Goal: Task Accomplishment & Management: Use online tool/utility

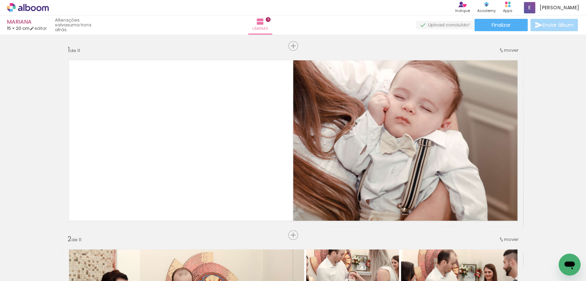
click at [215, 135] on quentale-layouter at bounding box center [293, 141] width 460 height 172
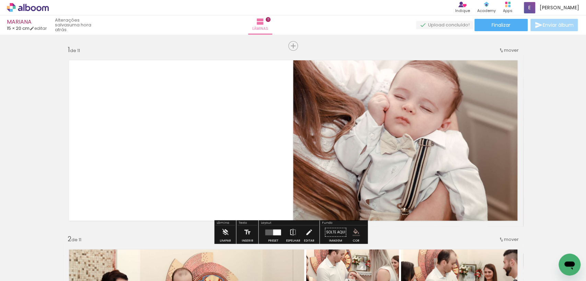
click at [352, 229] on iron-icon "color picker" at bounding box center [356, 233] width 8 height 8
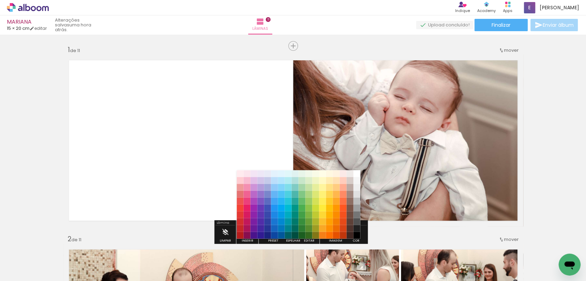
drag, startPoint x: 303, startPoint y: 192, endPoint x: 319, endPoint y: 195, distance: 16.2
click at [302, 192] on paper-item "#81c784" at bounding box center [301, 194] width 7 height 7
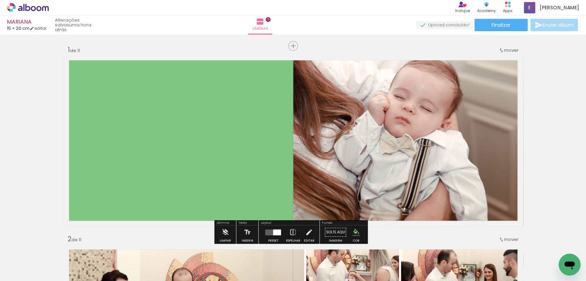
click at [356, 228] on paper-menu-button "#ffebee #ffcdd2 #ef9a9a #e57373 #ef5350 #f44336 #e53935 #d32f2f #c62828 #b71c1c…" at bounding box center [355, 232] width 13 height 13
click at [353, 235] on iron-icon "color picker" at bounding box center [356, 233] width 8 height 8
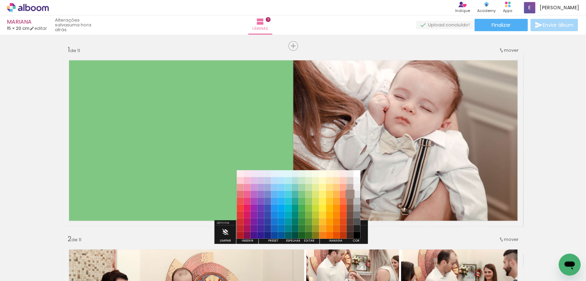
click at [349, 193] on paper-item "#a1887f" at bounding box center [349, 194] width 7 height 7
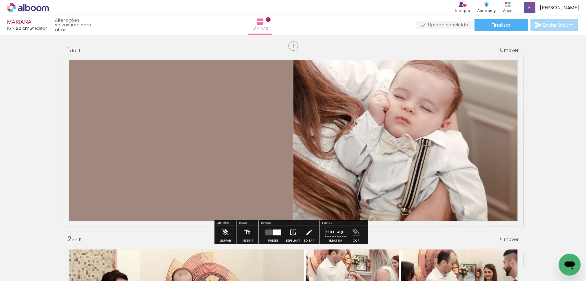
click at [352, 230] on iron-icon "color picker" at bounding box center [356, 233] width 8 height 8
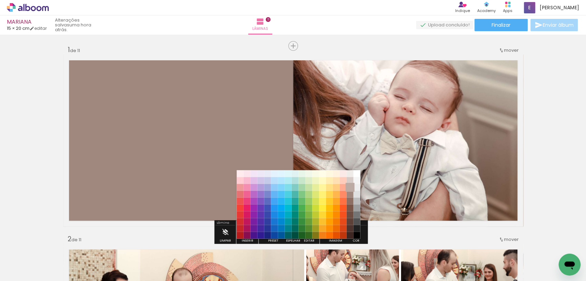
click at [349, 187] on paper-item "#bcaaa4" at bounding box center [349, 187] width 7 height 7
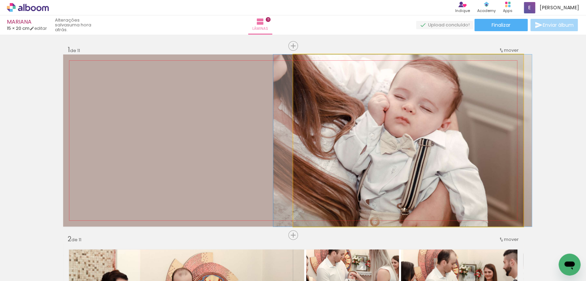
drag, startPoint x: 427, startPoint y: 177, endPoint x: 423, endPoint y: 179, distance: 4.8
click at [428, 177] on quentale-photo at bounding box center [408, 141] width 230 height 172
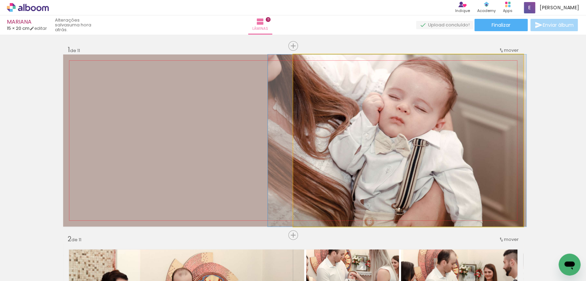
drag, startPoint x: 430, startPoint y: 125, endPoint x: 438, endPoint y: 149, distance: 24.9
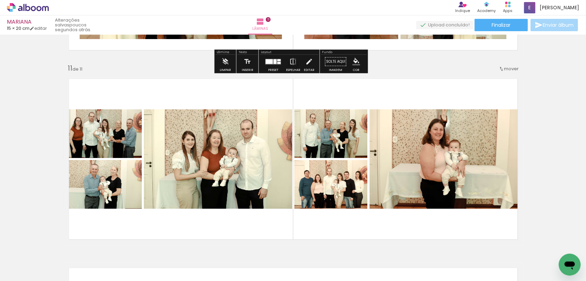
scroll to position [1889, 0]
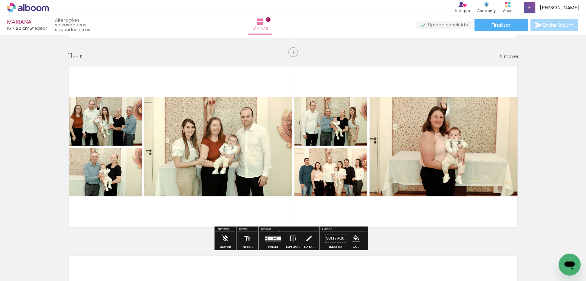
click at [278, 232] on div at bounding box center [273, 239] width 19 height 14
click at [269, 239] on quentale-thumb at bounding box center [250, 258] width 38 height 39
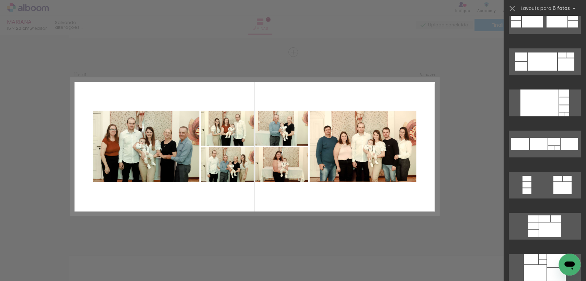
scroll to position [1899, 0]
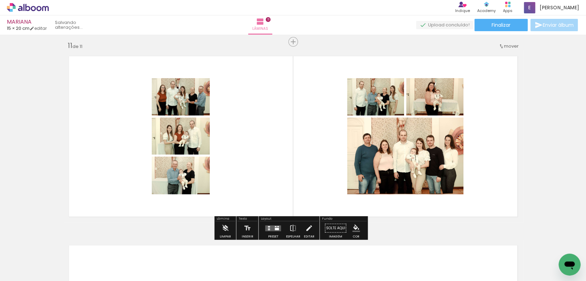
click at [275, 227] on div at bounding box center [276, 226] width 2 height 1
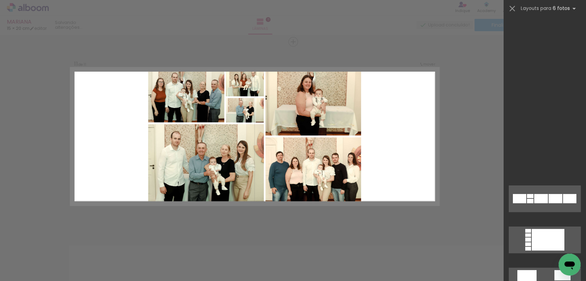
scroll to position [577, 0]
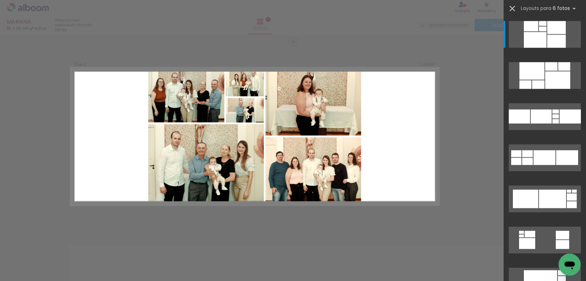
click at [512, 9] on iron-icon at bounding box center [512, 9] width 10 height 10
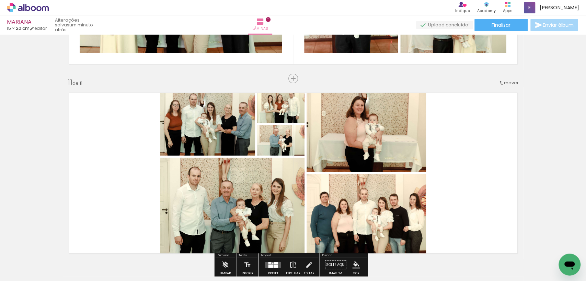
scroll to position [1899, 0]
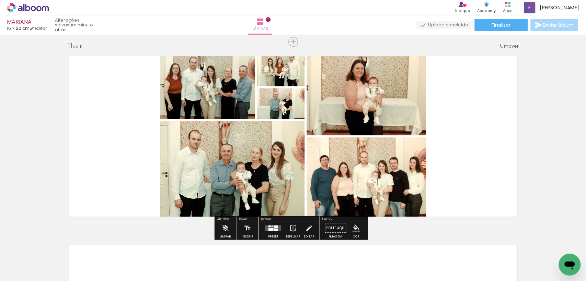
click at [274, 229] on div at bounding box center [276, 230] width 4 height 3
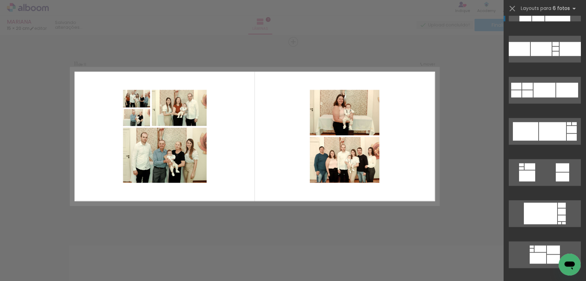
scroll to position [767, 0]
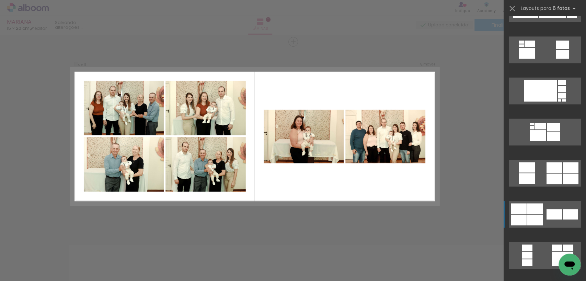
click at [538, 210] on div at bounding box center [535, 209] width 16 height 11
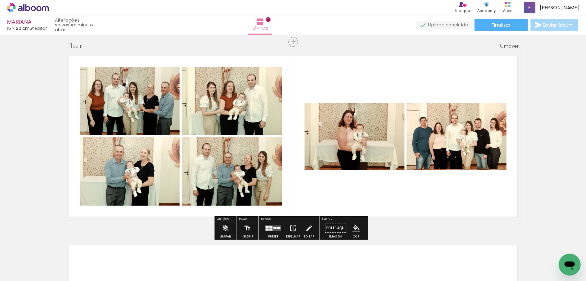
click at [0, 0] on slot at bounding box center [0, 0] width 0 height 0
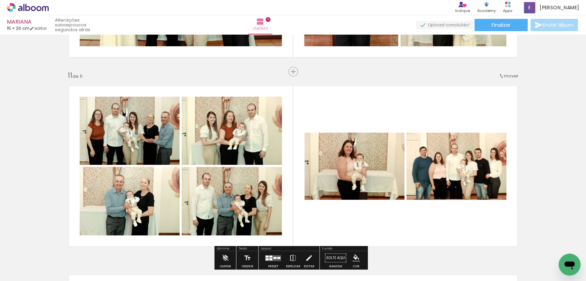
scroll to position [1869, 0]
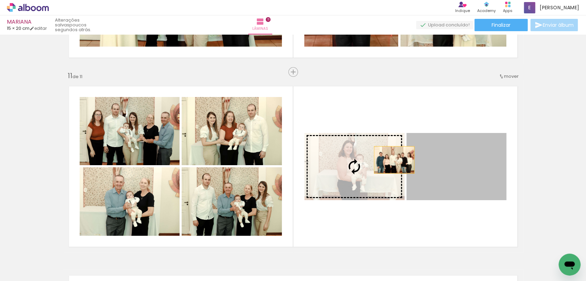
drag, startPoint x: 456, startPoint y: 161, endPoint x: 362, endPoint y: 163, distance: 94.1
click at [0, 0] on slot at bounding box center [0, 0] width 0 height 0
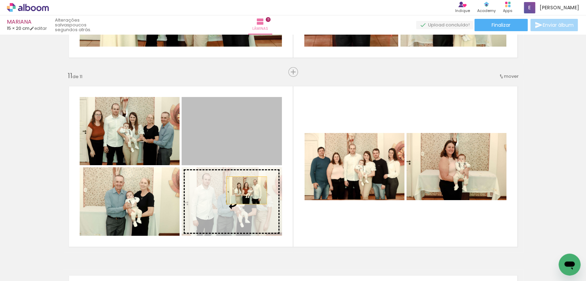
drag, startPoint x: 234, startPoint y: 138, endPoint x: 222, endPoint y: 155, distance: 20.6
click at [0, 0] on slot at bounding box center [0, 0] width 0 height 0
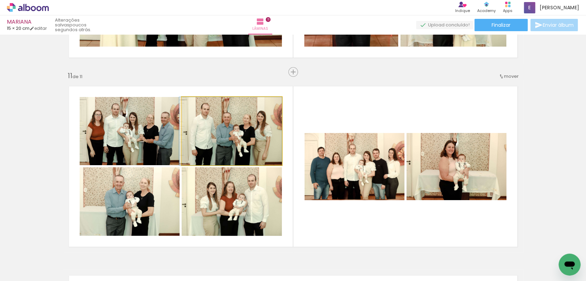
drag, startPoint x: 218, startPoint y: 130, endPoint x: 129, endPoint y: 118, distance: 89.7
click at [0, 0] on slot at bounding box center [0, 0] width 0 height 0
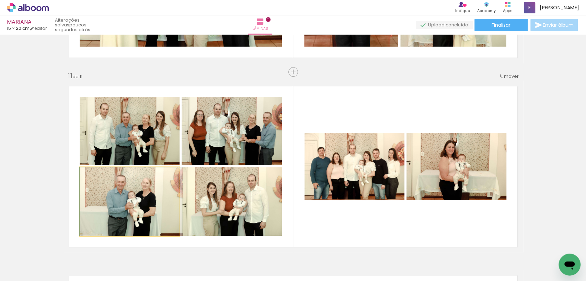
drag, startPoint x: 135, startPoint y: 209, endPoint x: 225, endPoint y: 139, distance: 114.5
click at [0, 0] on slot at bounding box center [0, 0] width 0 height 0
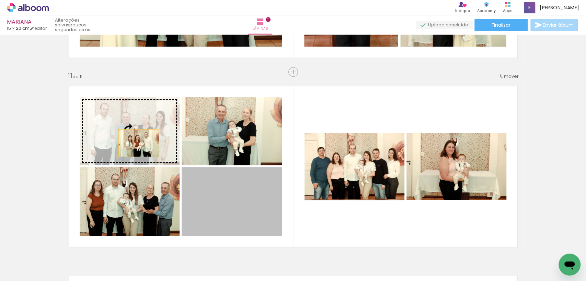
drag, startPoint x: 225, startPoint y: 209, endPoint x: 131, endPoint y: 125, distance: 126.2
click at [0, 0] on slot at bounding box center [0, 0] width 0 height 0
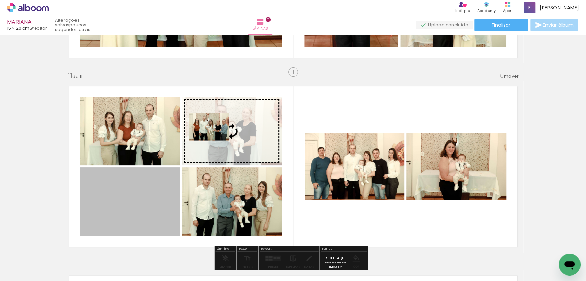
drag, startPoint x: 145, startPoint y: 194, endPoint x: 206, endPoint y: 127, distance: 90.6
click at [0, 0] on slot at bounding box center [0, 0] width 0 height 0
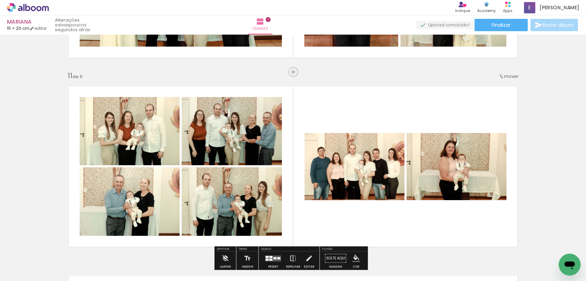
scroll to position [1907, 0]
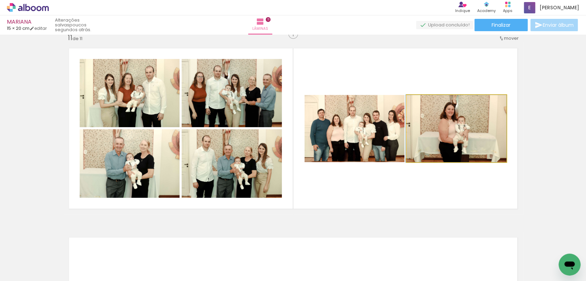
drag, startPoint x: 482, startPoint y: 147, endPoint x: 379, endPoint y: 135, distance: 103.3
click at [0, 0] on slot at bounding box center [0, 0] width 0 height 0
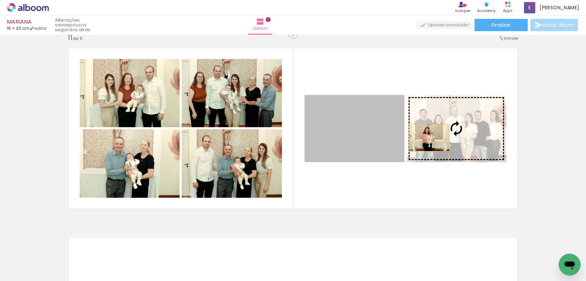
drag, startPoint x: 370, startPoint y: 141, endPoint x: 426, endPoint y: 138, distance: 55.7
click at [0, 0] on slot at bounding box center [0, 0] width 0 height 0
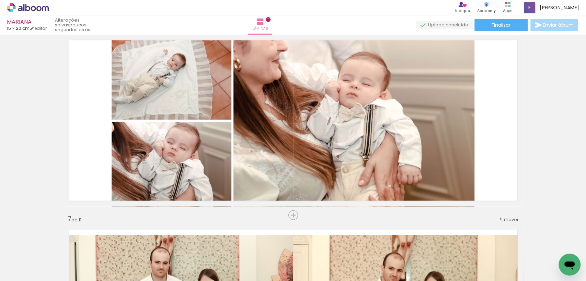
scroll to position [939, 0]
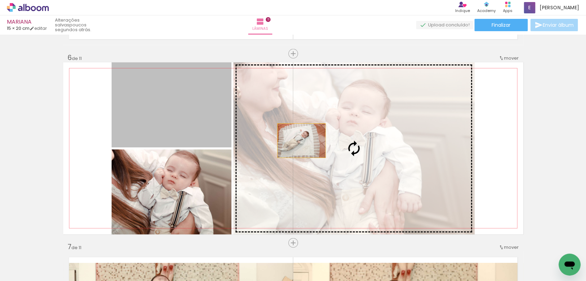
drag, startPoint x: 298, startPoint y: 141, endPoint x: 384, endPoint y: 157, distance: 87.7
click at [0, 0] on slot at bounding box center [0, 0] width 0 height 0
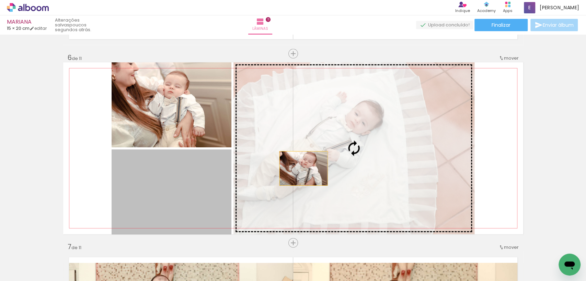
drag, startPoint x: 204, startPoint y: 193, endPoint x: 300, endPoint y: 169, distance: 99.4
click at [0, 0] on slot at bounding box center [0, 0] width 0 height 0
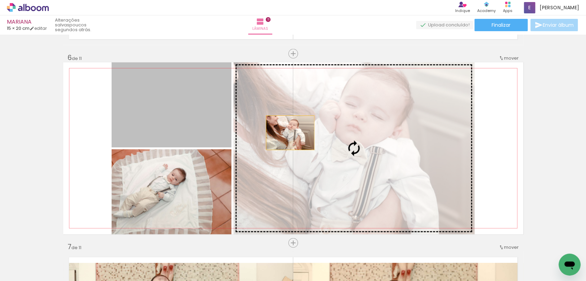
drag, startPoint x: 239, startPoint y: 125, endPoint x: 287, endPoint y: 133, distance: 48.3
click at [0, 0] on slot at bounding box center [0, 0] width 0 height 0
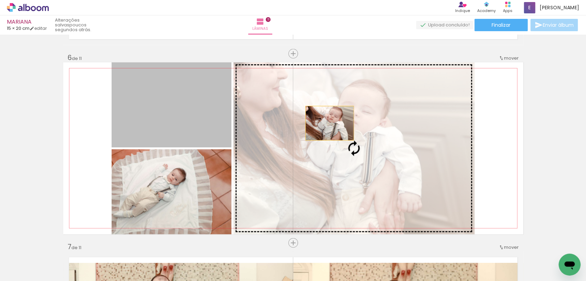
drag, startPoint x: 154, startPoint y: 105, endPoint x: 326, endPoint y: 123, distance: 173.3
click at [0, 0] on slot at bounding box center [0, 0] width 0 height 0
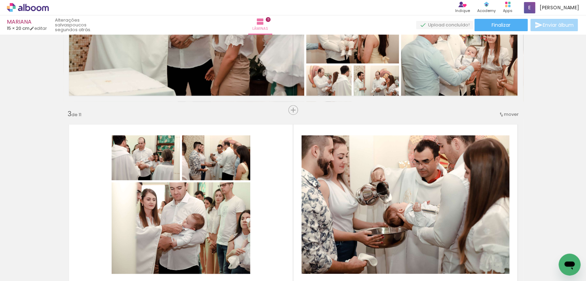
scroll to position [139, 0]
